Goal: Navigation & Orientation: Find specific page/section

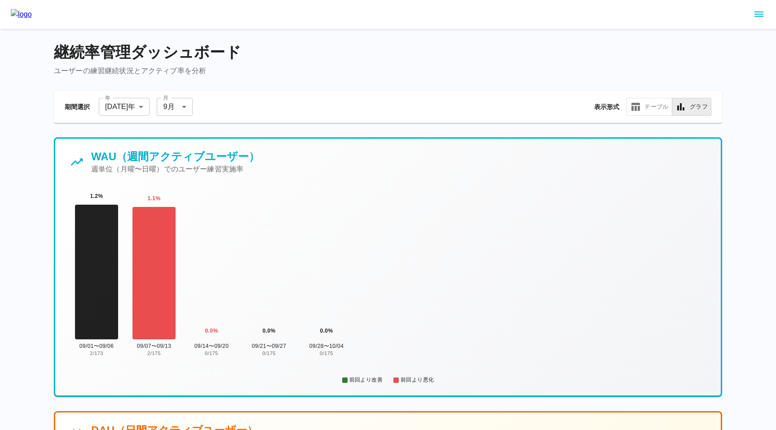
click at [291, 73] on p "ユーザーの練習継続状況とアクティブ率を分析" at bounding box center [388, 71] width 668 height 11
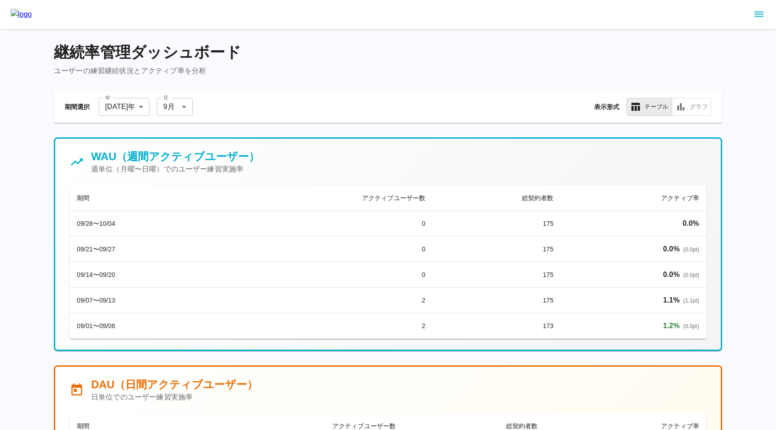
click at [755, 21] on button "sidemenu" at bounding box center [758, 14] width 15 height 15
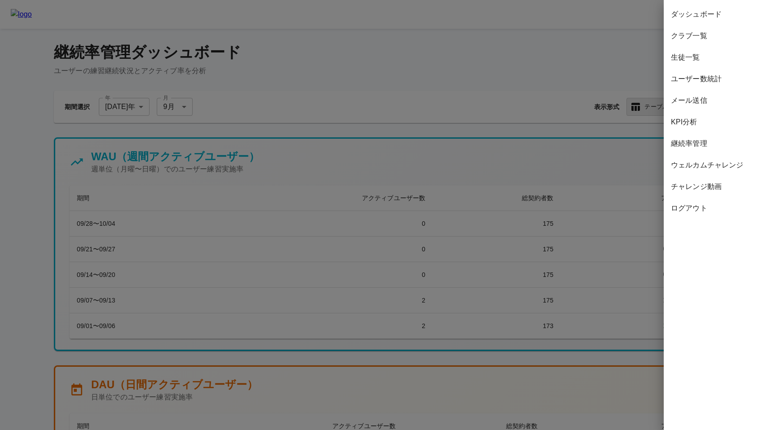
click at [496, 139] on div at bounding box center [388, 215] width 776 height 430
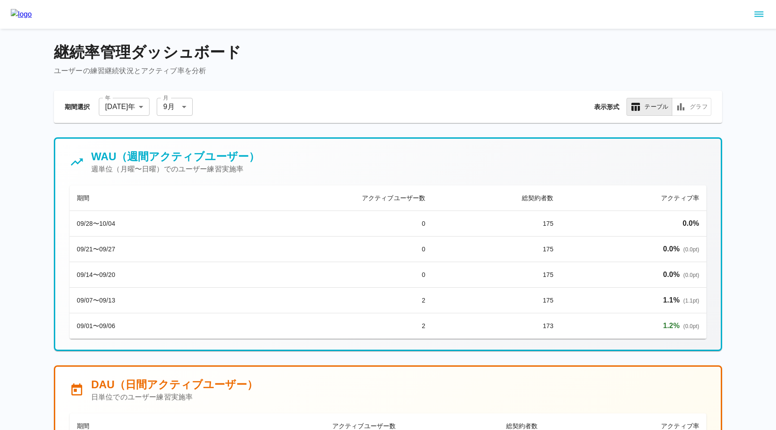
click at [756, 15] on icon "sidemenu" at bounding box center [758, 14] width 11 height 11
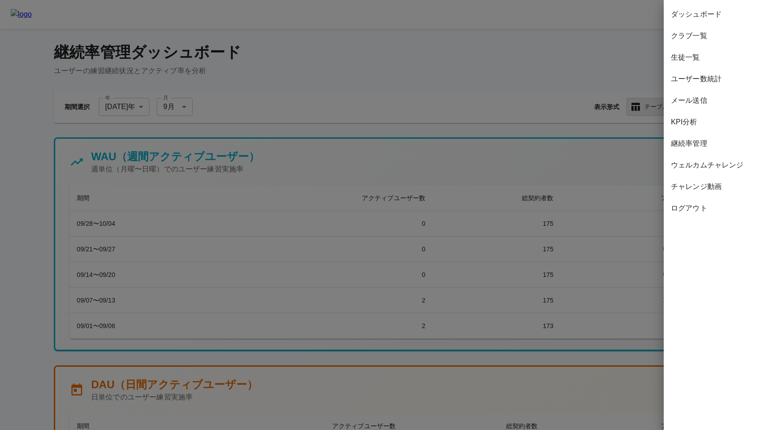
click at [539, 109] on div at bounding box center [388, 215] width 776 height 430
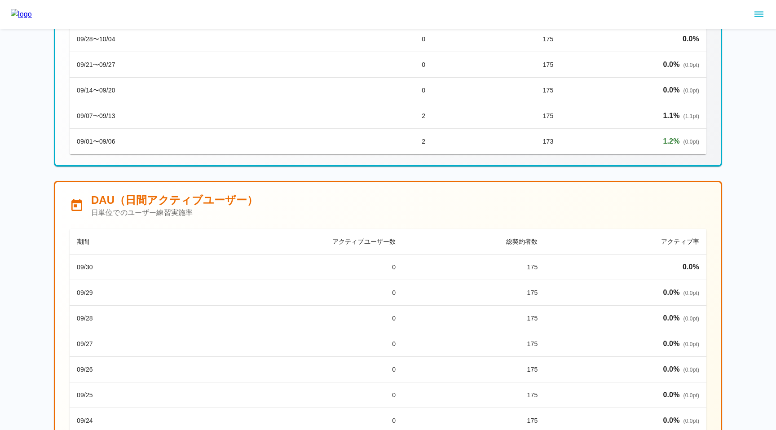
scroll to position [198, 0]
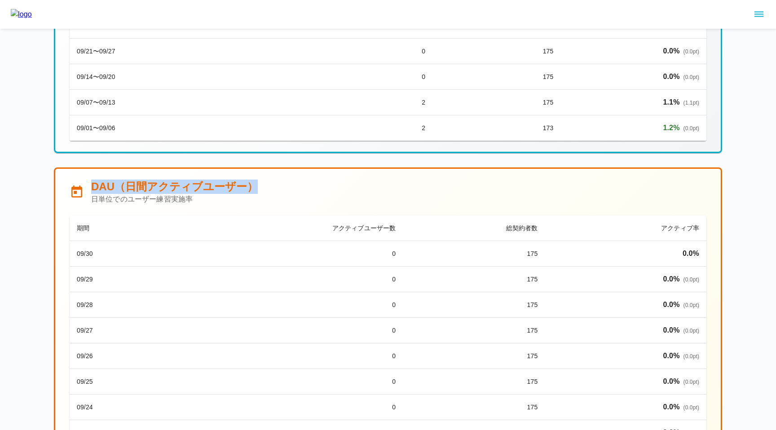
drag, startPoint x: 93, startPoint y: 188, endPoint x: 255, endPoint y: 184, distance: 161.7
click at [255, 184] on div "DAU（日間アクティブユーザー） 日単位でのユーザー練習実施率" at bounding box center [388, 192] width 637 height 25
click at [275, 192] on div "DAU（日間アクティブユーザー） 日単位でのユーザー練習実施率" at bounding box center [388, 192] width 637 height 25
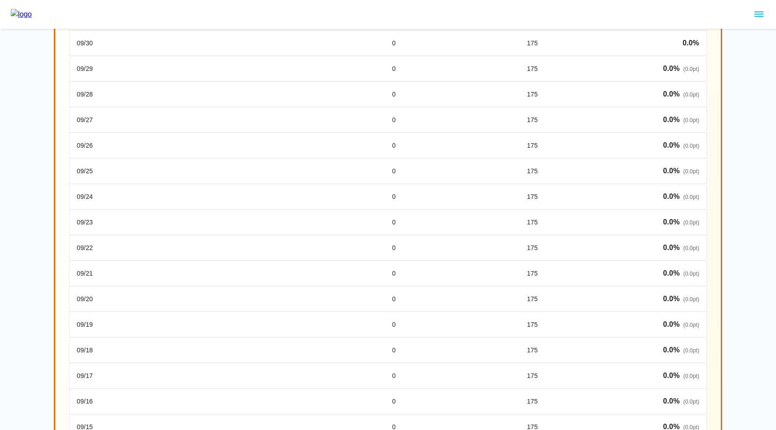
scroll to position [0, 0]
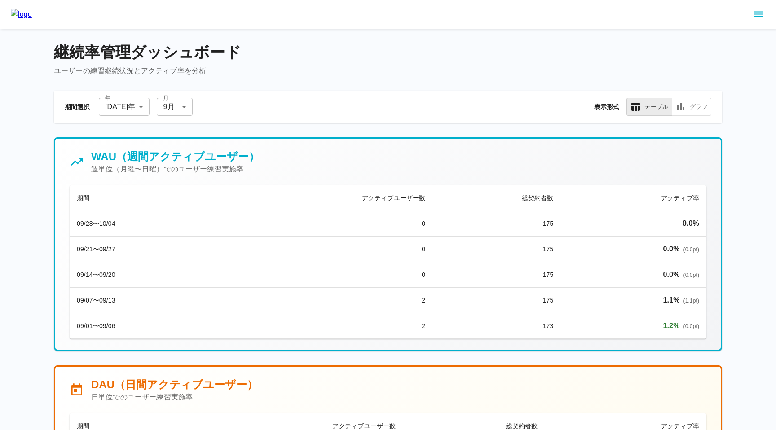
click at [760, 15] on icon "sidemenu" at bounding box center [758, 14] width 11 height 11
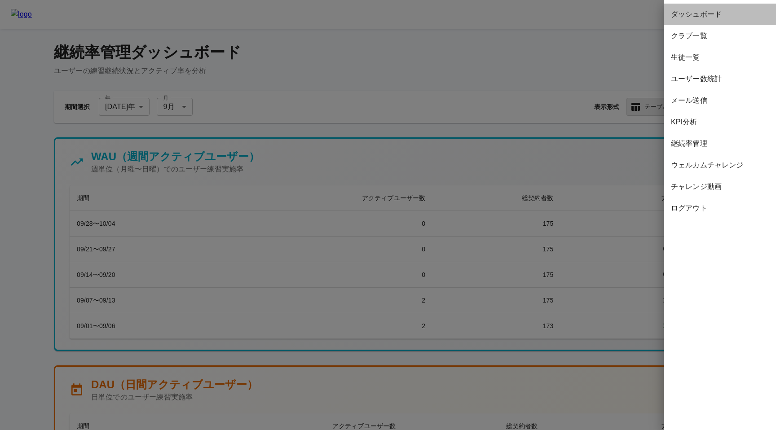
click at [713, 10] on span "ダッシュボード" at bounding box center [720, 14] width 98 height 11
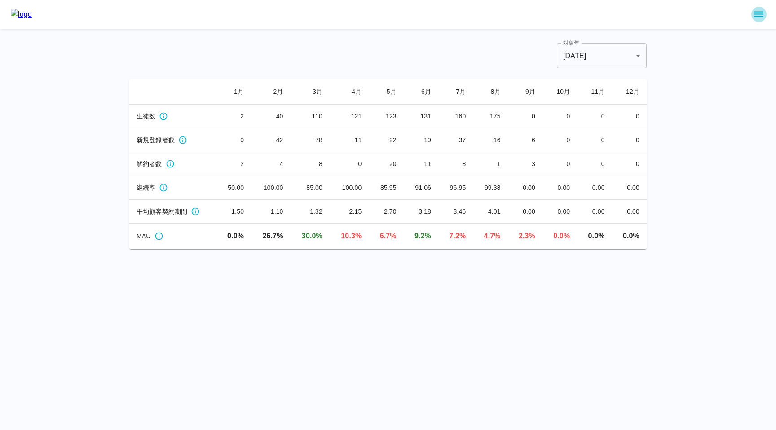
click at [760, 11] on icon "sidemenu" at bounding box center [758, 14] width 11 height 11
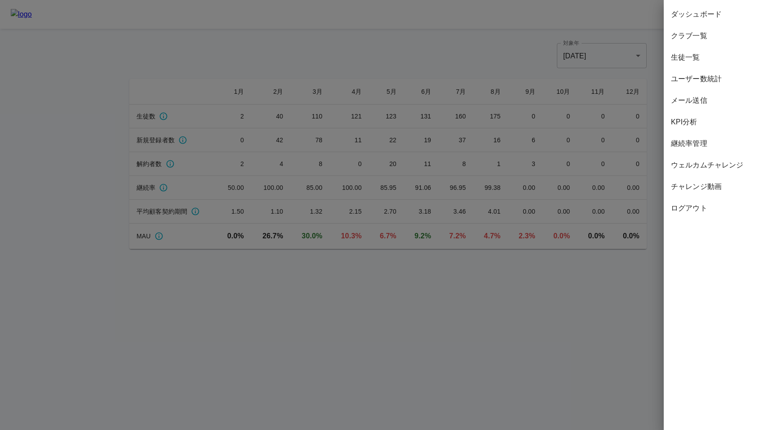
click at [519, 130] on div at bounding box center [388, 215] width 776 height 430
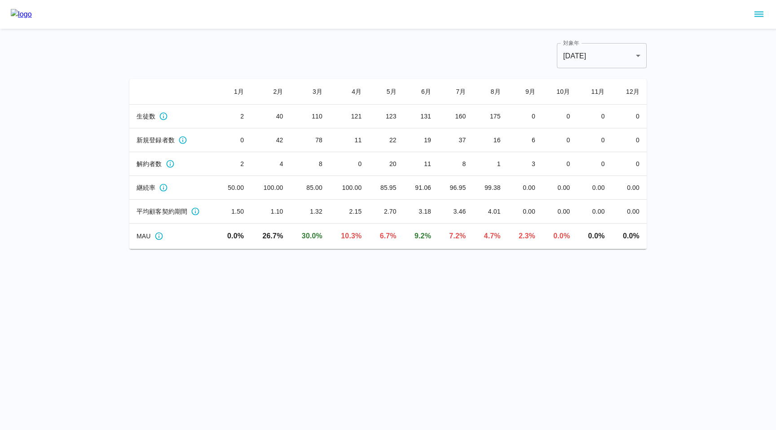
click at [757, 16] on icon "sidemenu" at bounding box center [758, 14] width 9 height 5
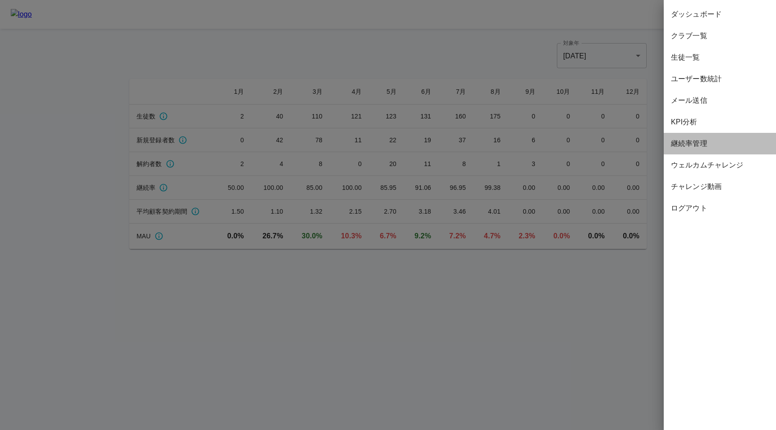
click at [686, 142] on span "継続率管理" at bounding box center [720, 143] width 98 height 11
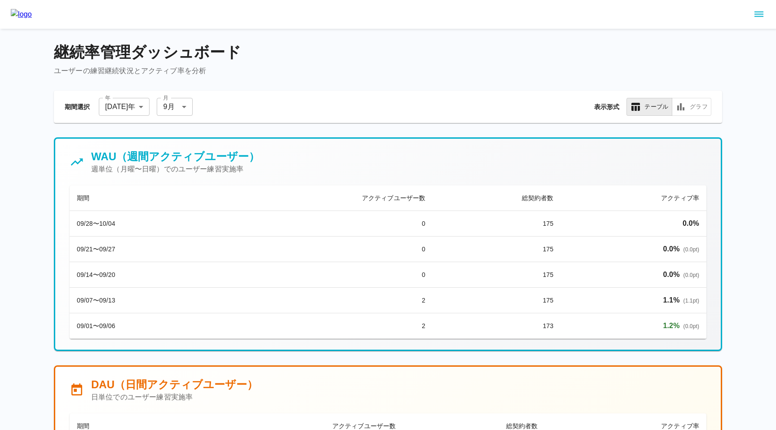
click at [481, 114] on div "期間選択 年 [DATE] **** 年 月 9 月 * 月 表示形式 テーブル グラフ" at bounding box center [388, 107] width 646 height 18
